Goal: Communication & Community: Answer question/provide support

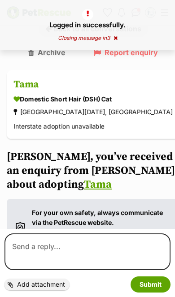
click at [138, 13] on p "Logged in successfully." at bounding box center [87, 19] width 157 height 21
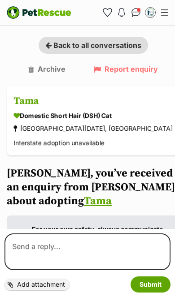
click at [139, 12] on span "Conversations" at bounding box center [139, 10] width 4 height 4
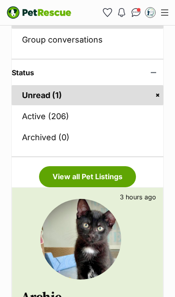
scroll to position [169, 0]
click at [96, 118] on link "Active (206)" at bounding box center [87, 116] width 151 height 20
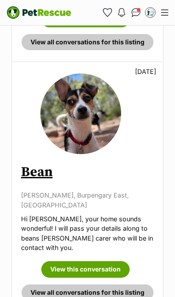
scroll to position [956, 0]
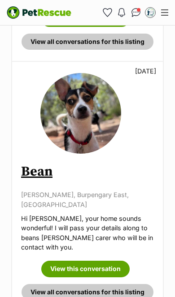
click at [97, 260] on link "View this conversation" at bounding box center [85, 268] width 88 height 16
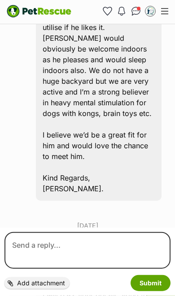
scroll to position [817, 0]
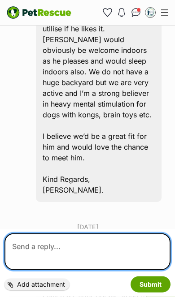
click at [86, 243] on textarea at bounding box center [87, 251] width 166 height 37
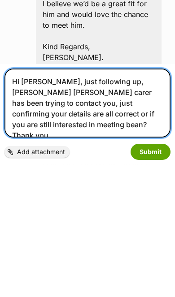
type textarea "Hi Karla, just following up, Beans foster carer has been trying to contact you,…"
click at [159, 276] on button "Submit" at bounding box center [150, 284] width 40 height 16
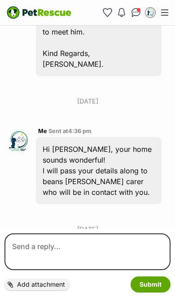
scroll to position [966, 0]
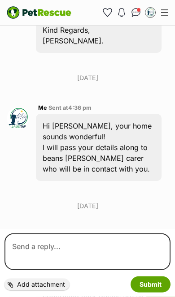
click at [138, 15] on img "Conversations" at bounding box center [135, 12] width 9 height 9
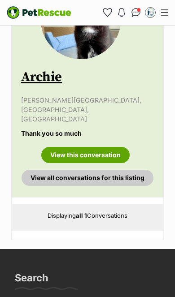
scroll to position [389, 0]
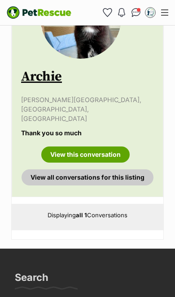
click at [101, 146] on link "View this conversation" at bounding box center [85, 154] width 88 height 16
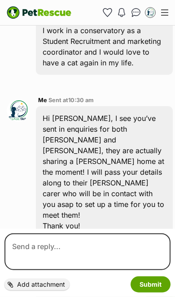
scroll to position [470, 0]
